Goal: Check status: Check status

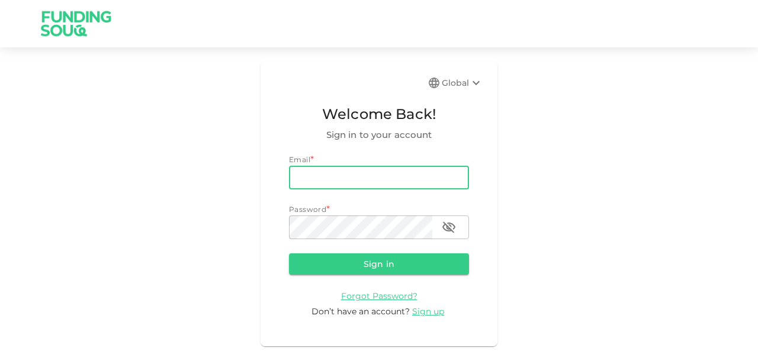
click at [317, 175] on input "email" at bounding box center [379, 178] width 180 height 24
type input "[EMAIL_ADDRESS][DOMAIN_NAME]"
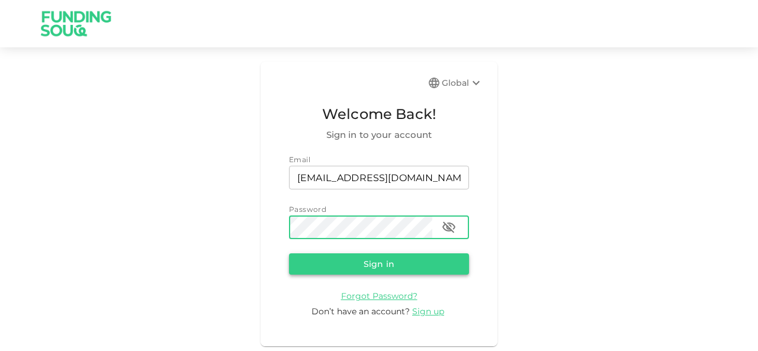
click at [365, 262] on button "Sign in" at bounding box center [379, 263] width 180 height 21
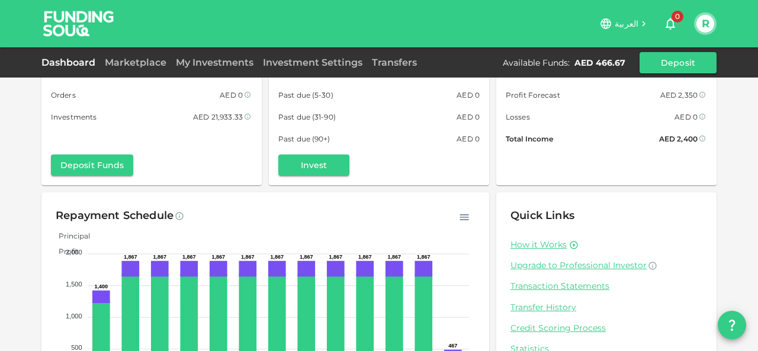
scroll to position [59, 0]
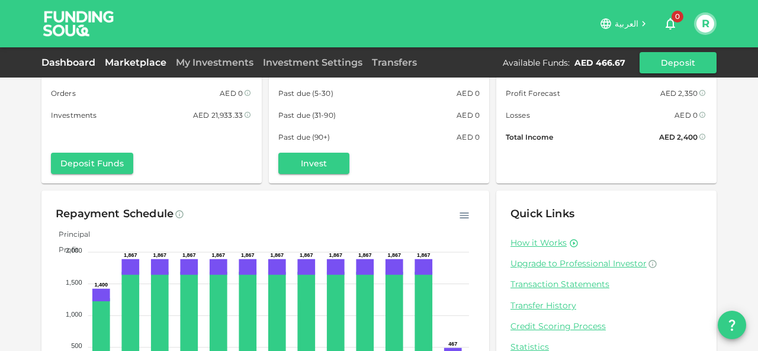
click at [140, 62] on link "Marketplace" at bounding box center [135, 62] width 71 height 11
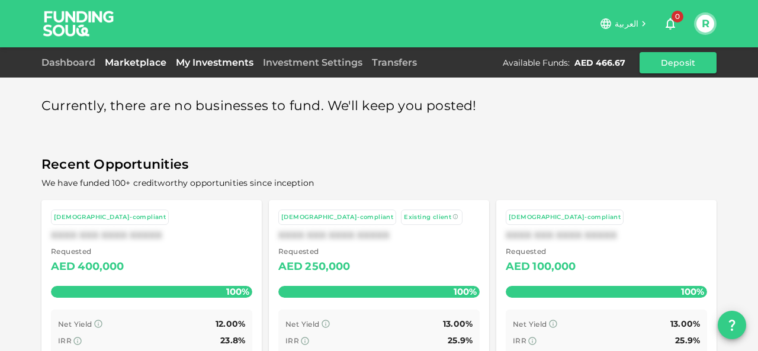
click at [201, 59] on link "My Investments" at bounding box center [214, 62] width 87 height 11
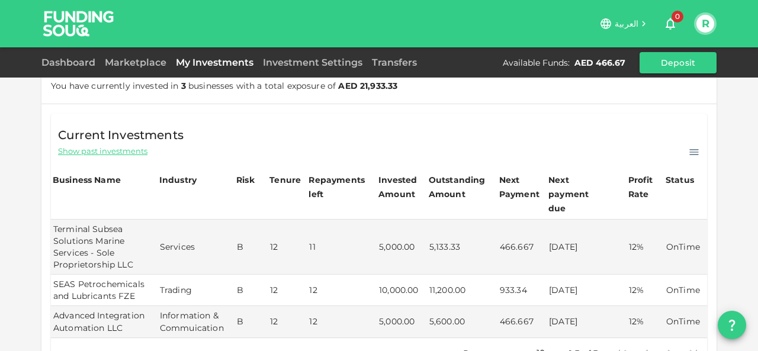
scroll to position [59, 0]
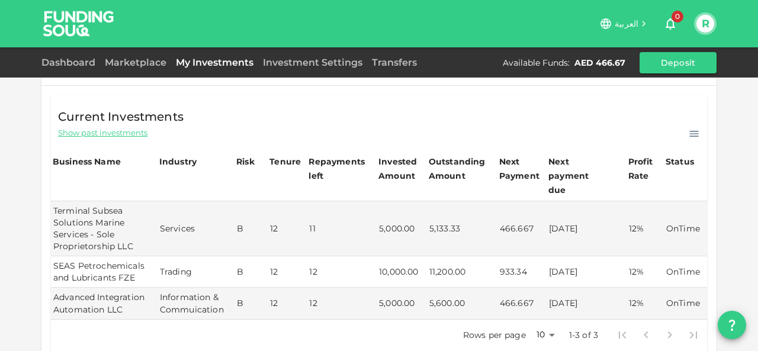
click at [574, 258] on td "[DATE]" at bounding box center [587, 271] width 80 height 31
click at [576, 256] on td "[DATE]" at bounding box center [587, 271] width 80 height 31
click at [446, 256] on td "11,200.00" at bounding box center [462, 271] width 70 height 31
click at [552, 263] on td "[DATE]" at bounding box center [587, 271] width 80 height 31
click at [490, 258] on td "11,200.00" at bounding box center [462, 271] width 70 height 31
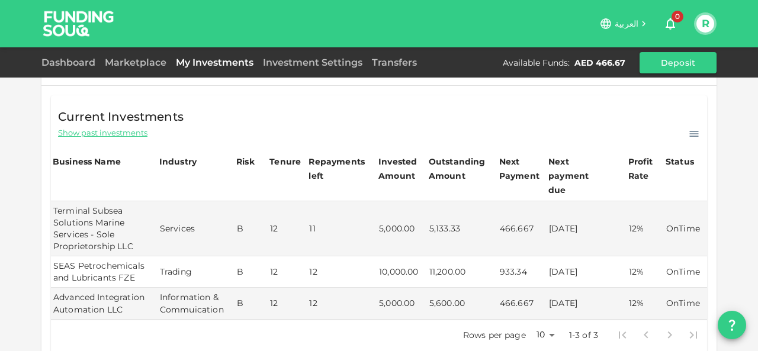
click at [89, 260] on td "SEAS Petrochemicals and Lubricants FZE" at bounding box center [104, 271] width 107 height 31
drag, startPoint x: 544, startPoint y: 259, endPoint x: 611, endPoint y: 261, distance: 67.6
click at [611, 261] on td "[DATE]" at bounding box center [587, 271] width 80 height 31
click at [359, 261] on td "12" at bounding box center [342, 271] width 70 height 31
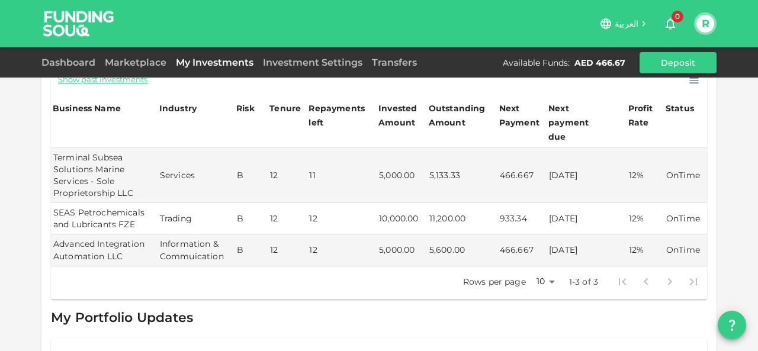
scroll to position [0, 0]
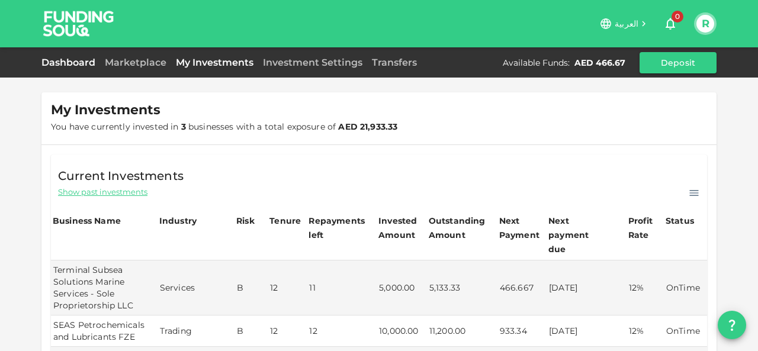
click at [83, 66] on link "Dashboard" at bounding box center [70, 62] width 59 height 11
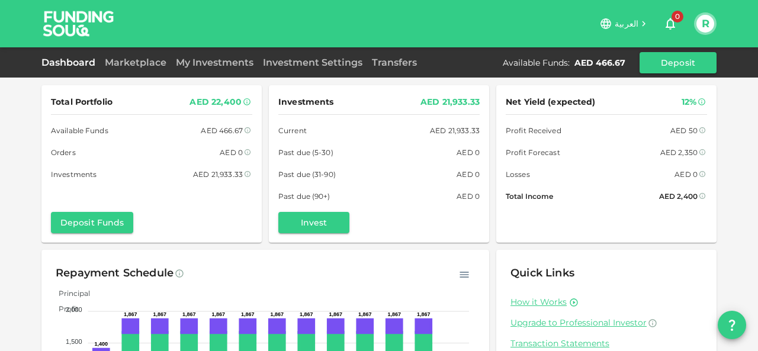
click at [723, 131] on div "Total Portfolio AED 22,400 Available Funds AED 466.67 Orders AED 0 Investments …" at bounding box center [379, 245] width 758 height 490
